Goal: Navigation & Orientation: Find specific page/section

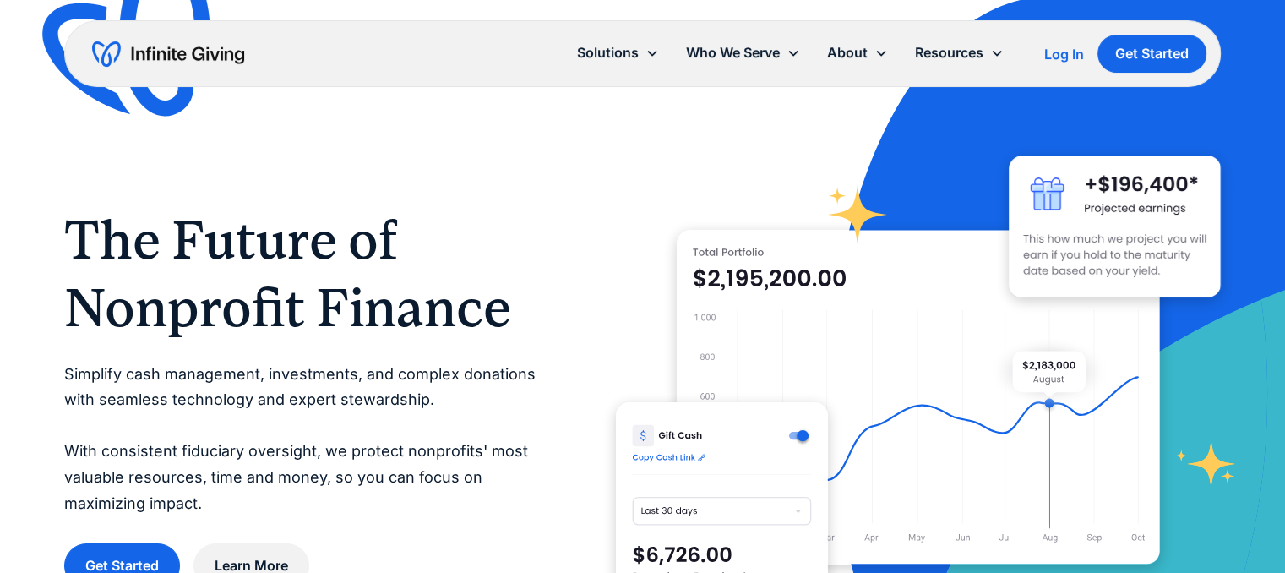
click at [389, 3] on div "The Future of Nonprofit Finance Simplify cash management, investments, and comp…" at bounding box center [642, 397] width 1156 height 794
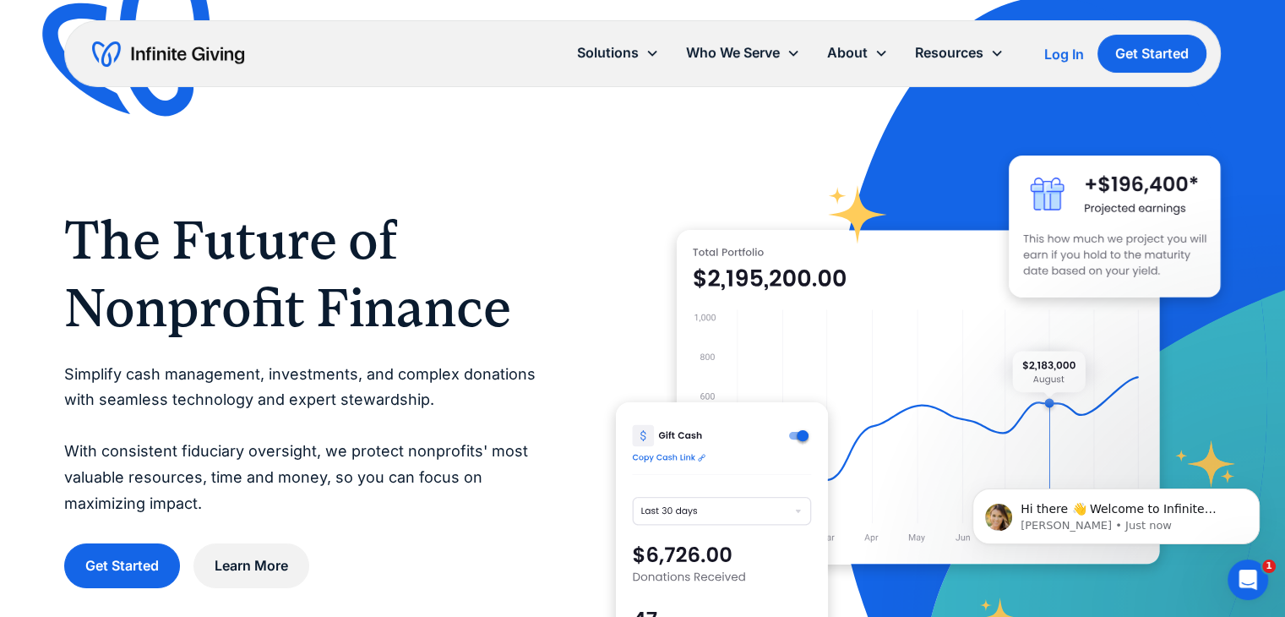
click at [611, 209] on div "The Future of Nonprofit Finance Simplify cash management, investments, and comp…" at bounding box center [642, 397] width 1156 height 605
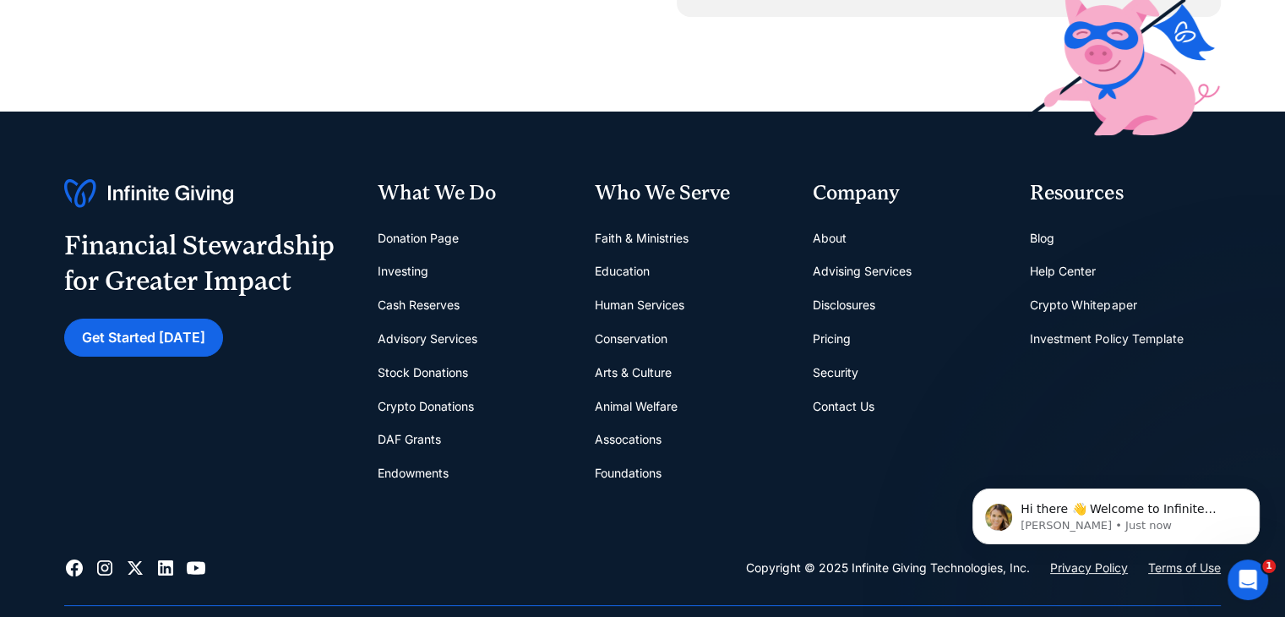
scroll to position [6701, 0]
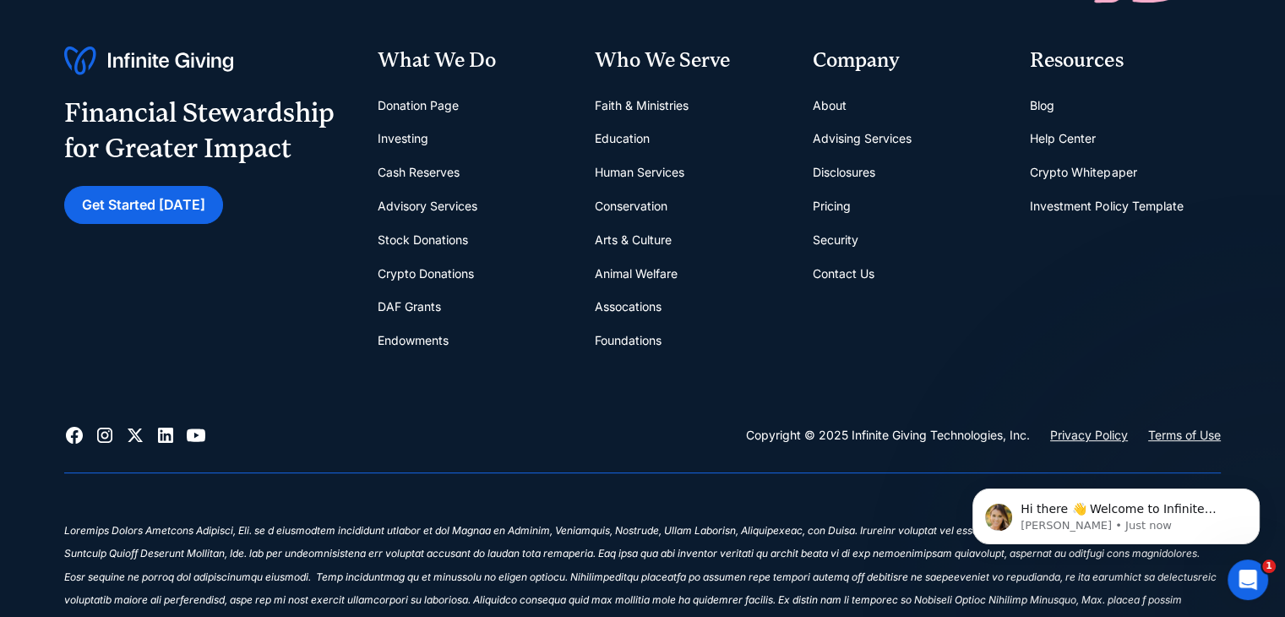
click at [1064, 132] on link "Help Center" at bounding box center [1063, 139] width 66 height 34
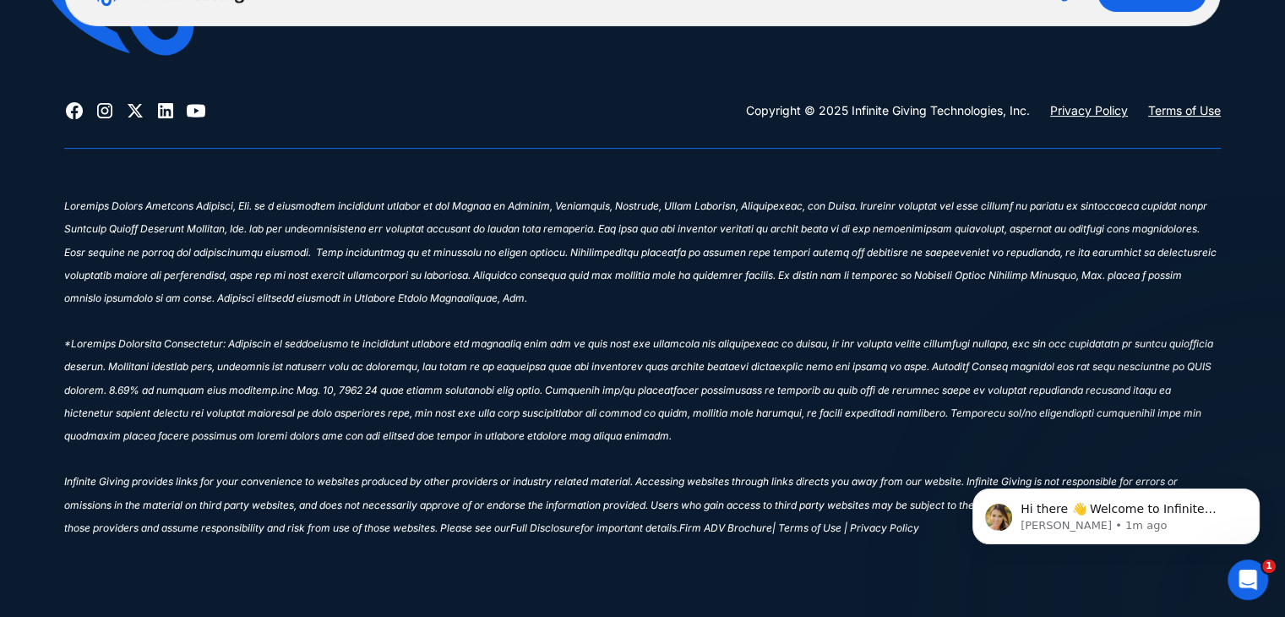
scroll to position [0, 0]
